Goal: Information Seeking & Learning: Learn about a topic

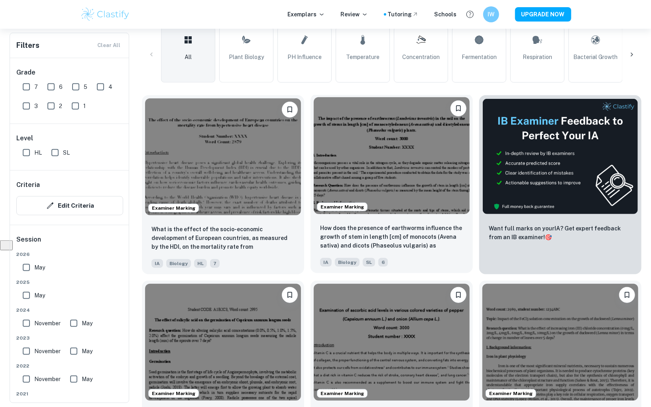
scroll to position [292, 0]
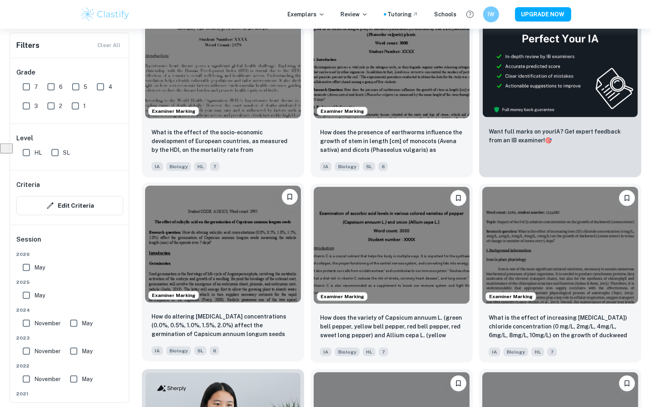
click at [248, 299] on img at bounding box center [223, 244] width 156 height 117
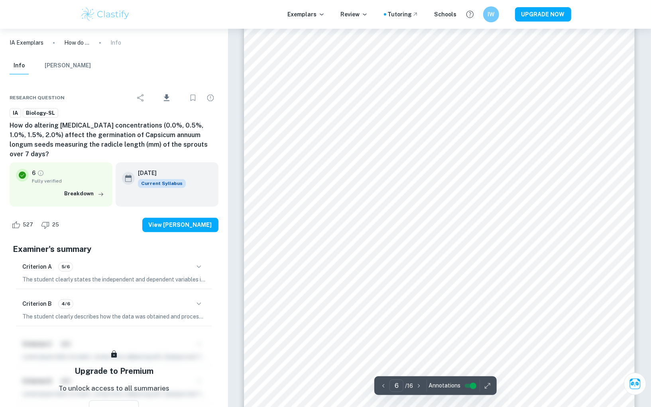
scroll to position [3123, 0]
type input "12"
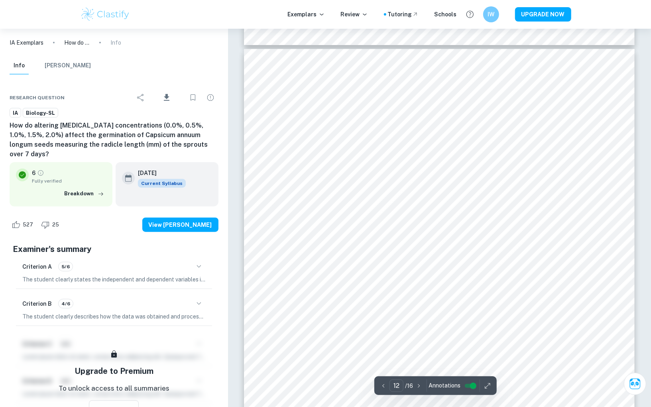
scroll to position [6291, 0]
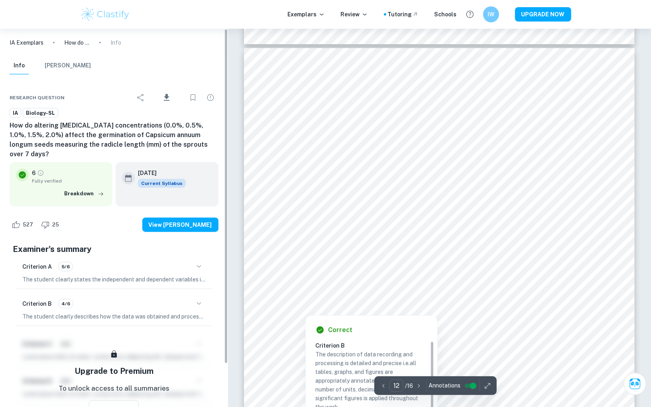
click at [300, 309] on div at bounding box center [306, 308] width 28 height 9
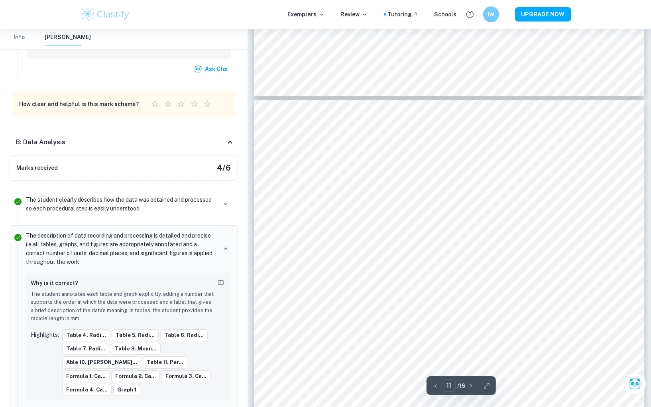
scroll to position [5497, 0]
type input "12"
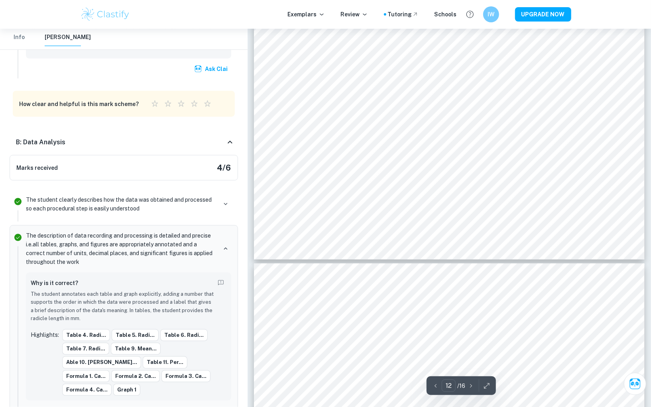
scroll to position [6444, 0]
